Goal: Information Seeking & Learning: Learn about a topic

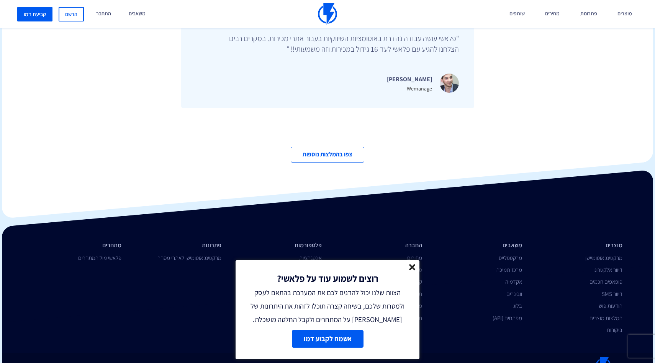
scroll to position [2620, 0]
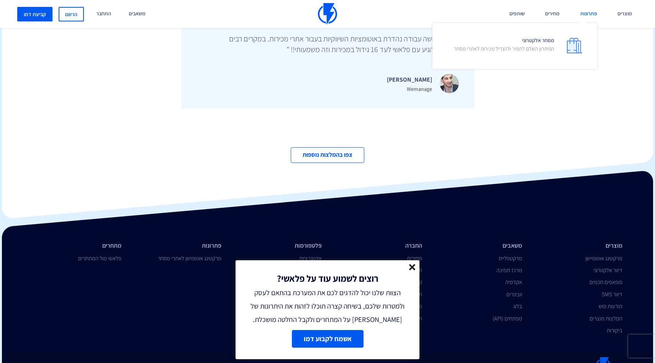
click at [586, 13] on link "פתרונות" at bounding box center [589, 14] width 28 height 28
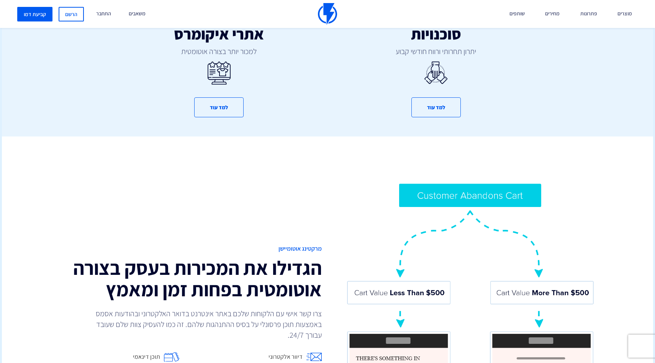
scroll to position [492, 0]
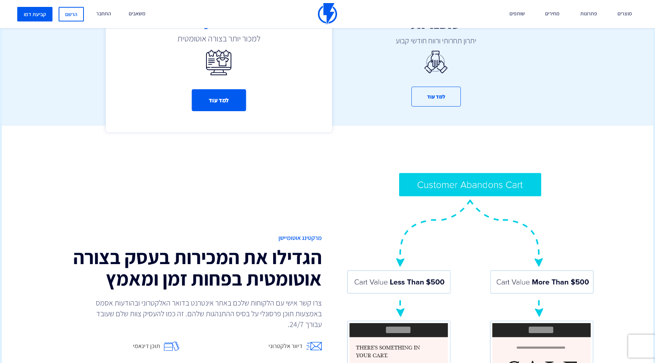
click at [221, 94] on button "למד עוד" at bounding box center [219, 100] width 54 height 22
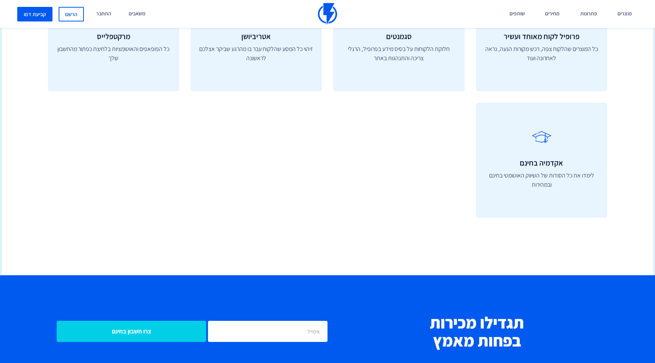
scroll to position [2935, 0]
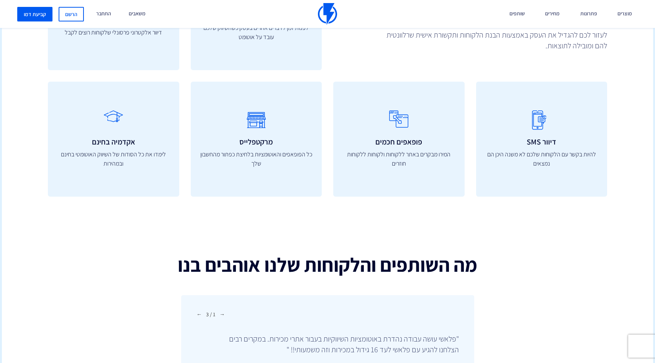
scroll to position [2432, 0]
